Goal: Navigation & Orientation: Find specific page/section

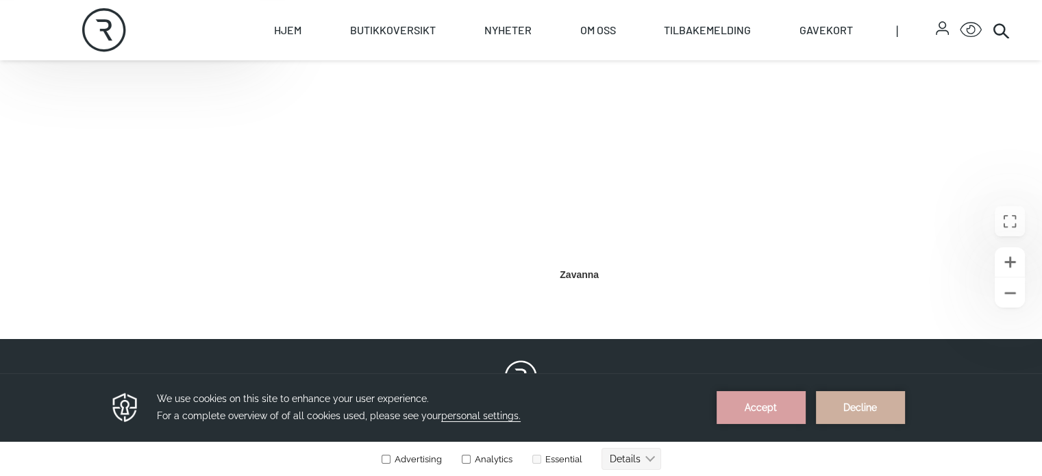
scroll to position [685, 0]
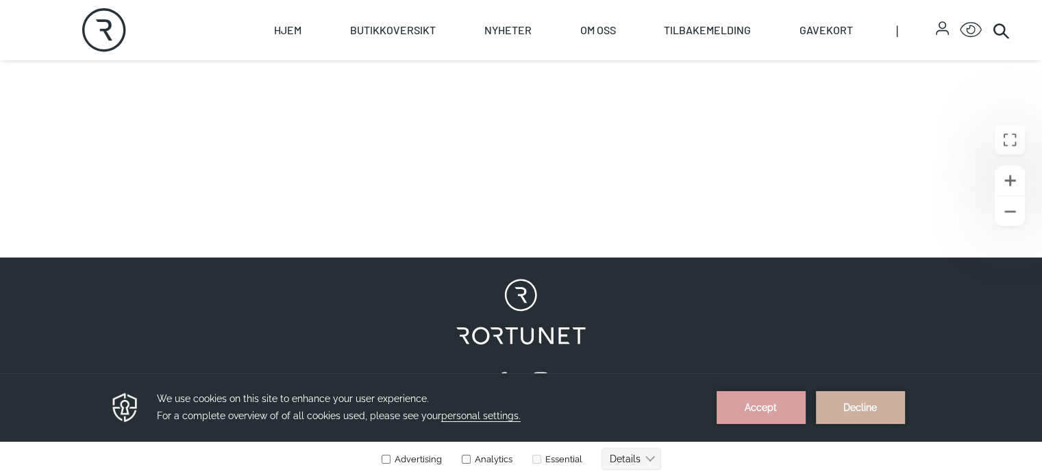
click at [561, 358] on div "Skip to content Rortunet Åpningstider - [DATE] : 10:00 - 20:00 Rortunet Click f…" at bounding box center [521, 13] width 1042 height 1397
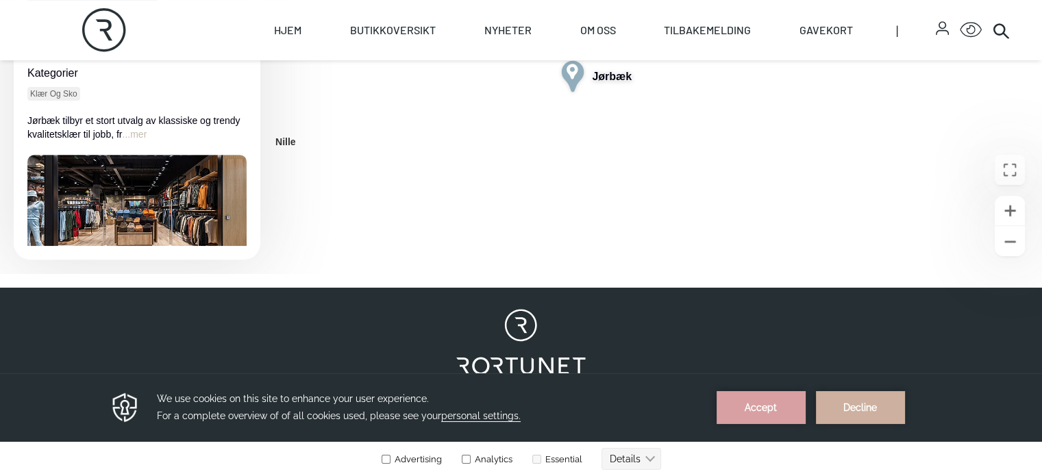
scroll to position [685, 0]
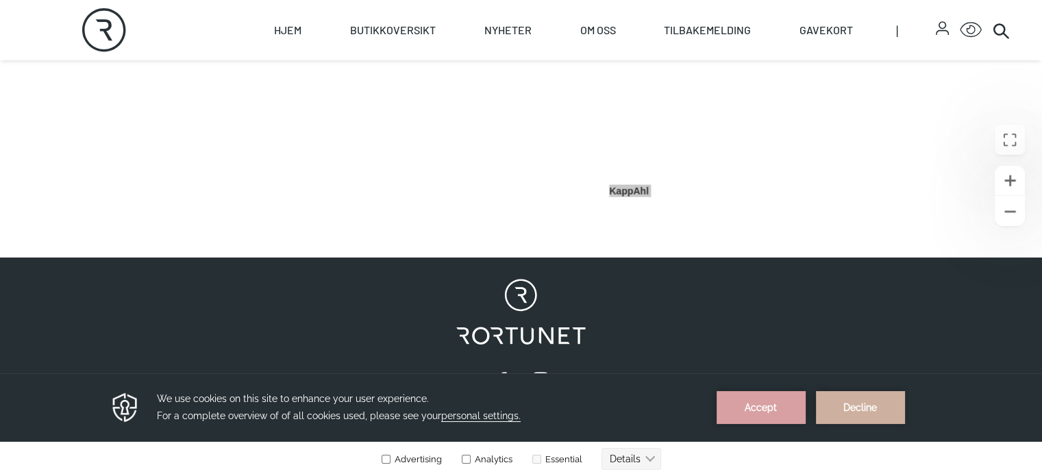
click at [603, 210] on div "Skip to content Rortunet Åpningstider - [DATE] : 10:00 - 20:00 Rortunet Click f…" at bounding box center [521, 13] width 1042 height 1397
drag, startPoint x: 581, startPoint y: 352, endPoint x: 214, endPoint y: 509, distance: 399.2
click at [214, 476] on html "Skip to content Rortunet Åpningstider - [DATE] : 10:00 - 20:00 Rortunet Click f…" at bounding box center [521, 13] width 1042 height 1397
click at [551, 476] on html "Skip to content Rortunet Åpningstider - [DATE] : 10:00 - 20:00 Rortunet Click f…" at bounding box center [521, 13] width 1042 height 1397
click at [347, 476] on html "Skip to content Rortunet Åpningstider - [DATE] : 10:00 - 20:00 Rortunet Click f…" at bounding box center [521, 13] width 1042 height 1397
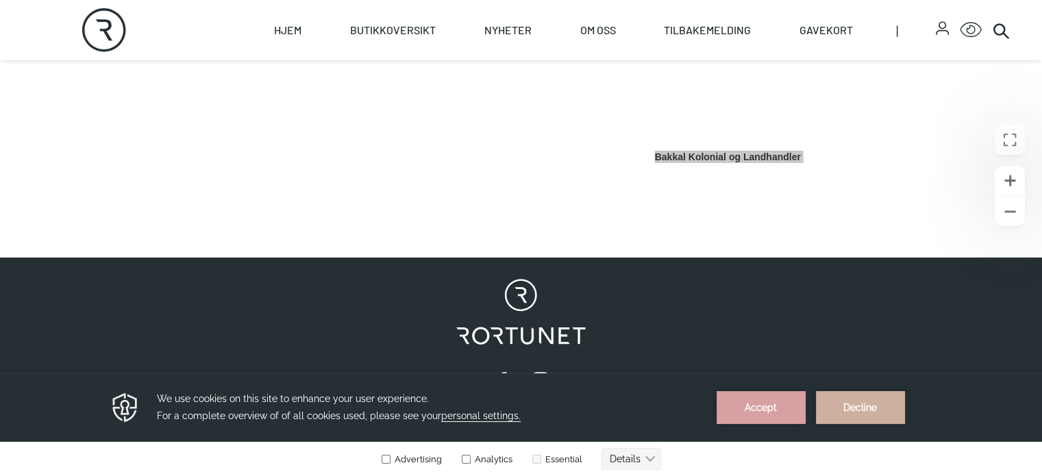
scroll to position [655, 0]
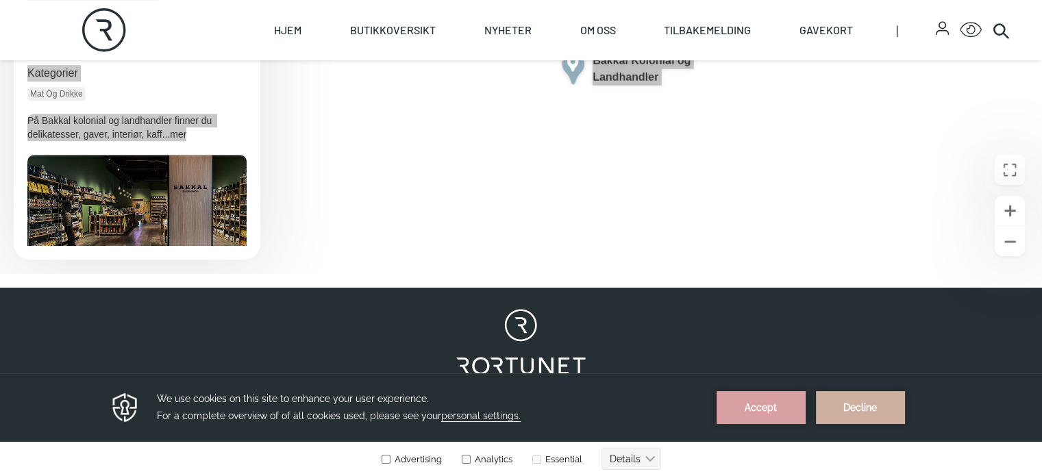
click at [165, 265] on div "Åpne bilde Bakkal Kolonial og Landhandler" at bounding box center [136, 210] width 219 height 110
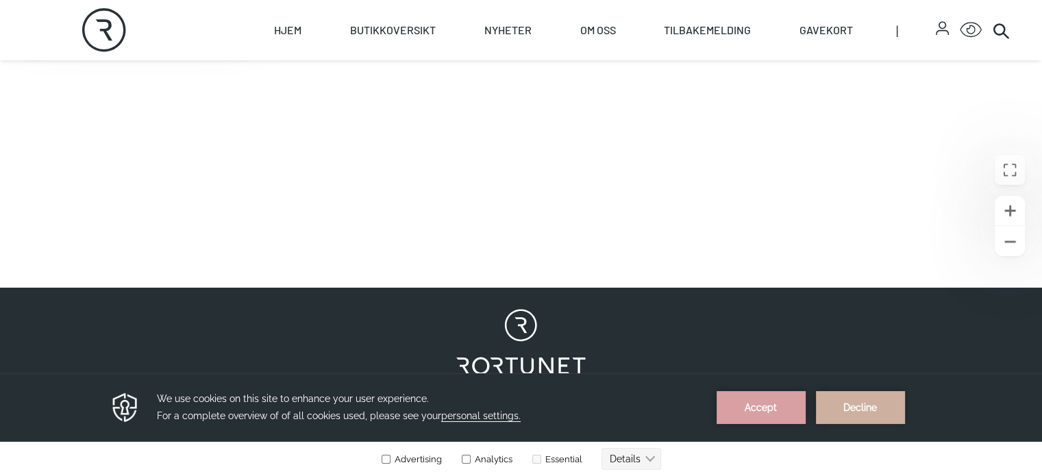
scroll to position [685, 0]
